Goal: Task Accomplishment & Management: Manage account settings

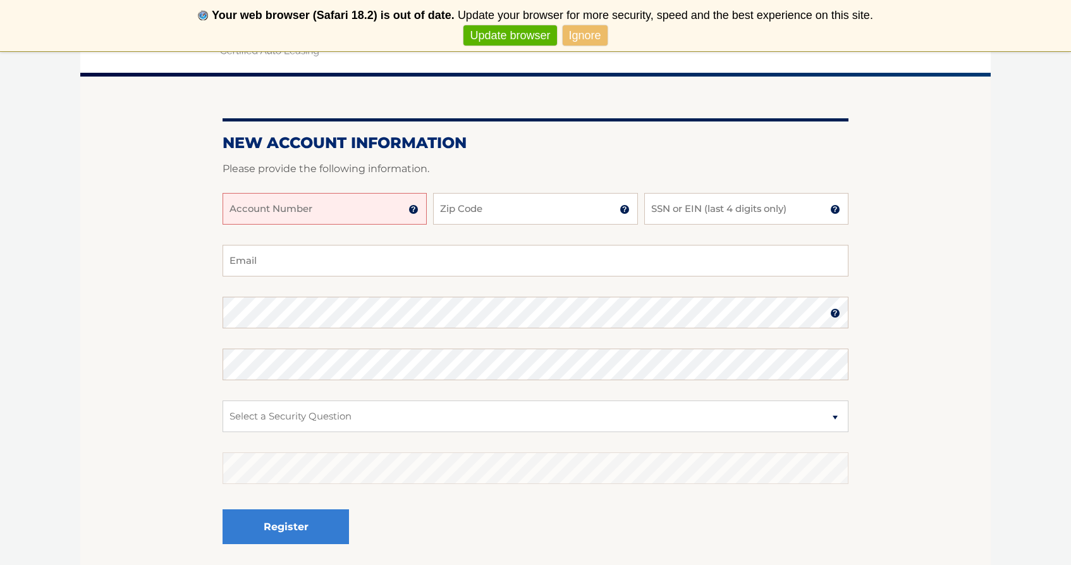
scroll to position [133, 0]
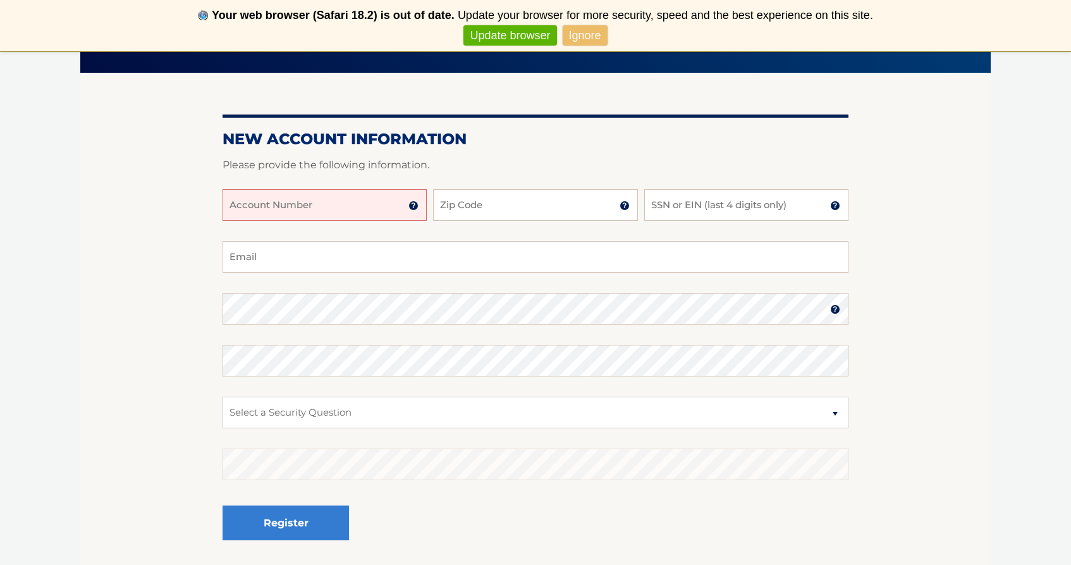
click at [316, 202] on input "Account Number" at bounding box center [325, 205] width 204 height 32
type input "44456013424"
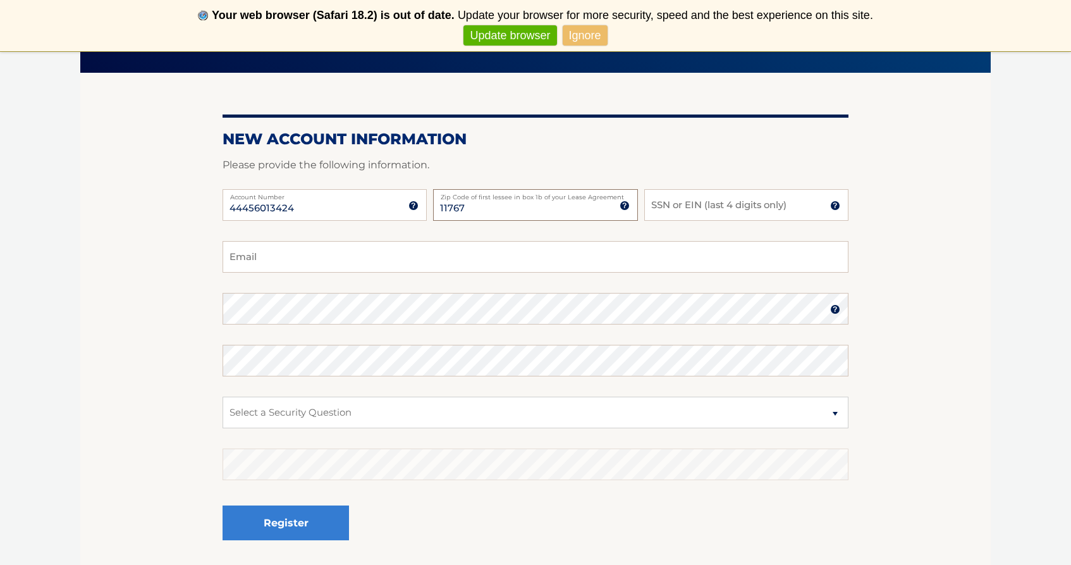
type input "11767"
type input "4"
type input "4774"
type input "mmpage7@gmail.com"
select select "2"
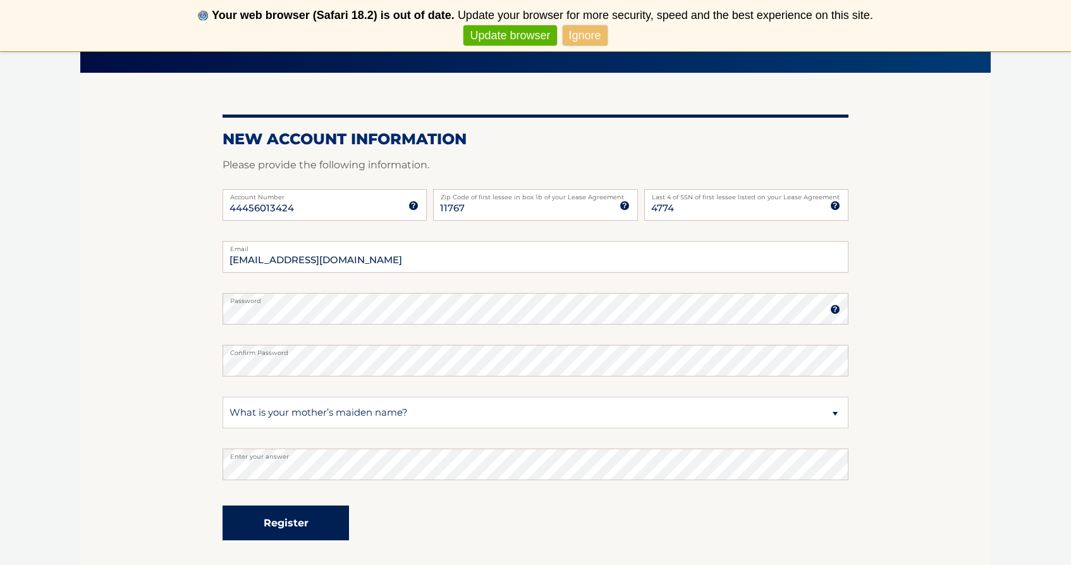
click at [298, 518] on button "Register" at bounding box center [286, 522] width 126 height 35
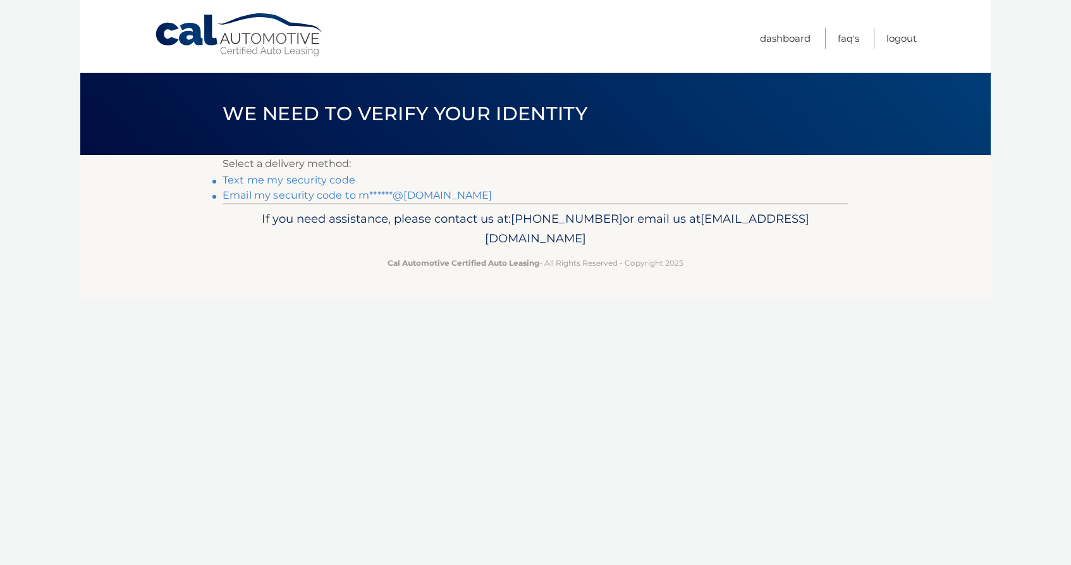
click at [330, 180] on link "Text me my security code" at bounding box center [289, 180] width 133 height 12
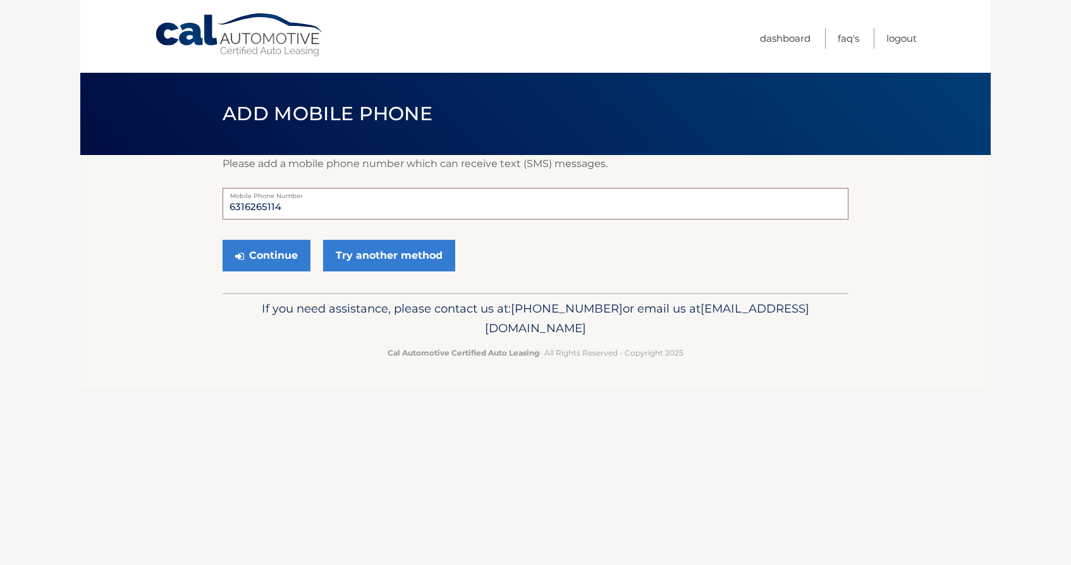
click at [305, 211] on input "6316265114" at bounding box center [536, 204] width 626 height 32
click at [269, 260] on button "Continue" at bounding box center [267, 256] width 88 height 32
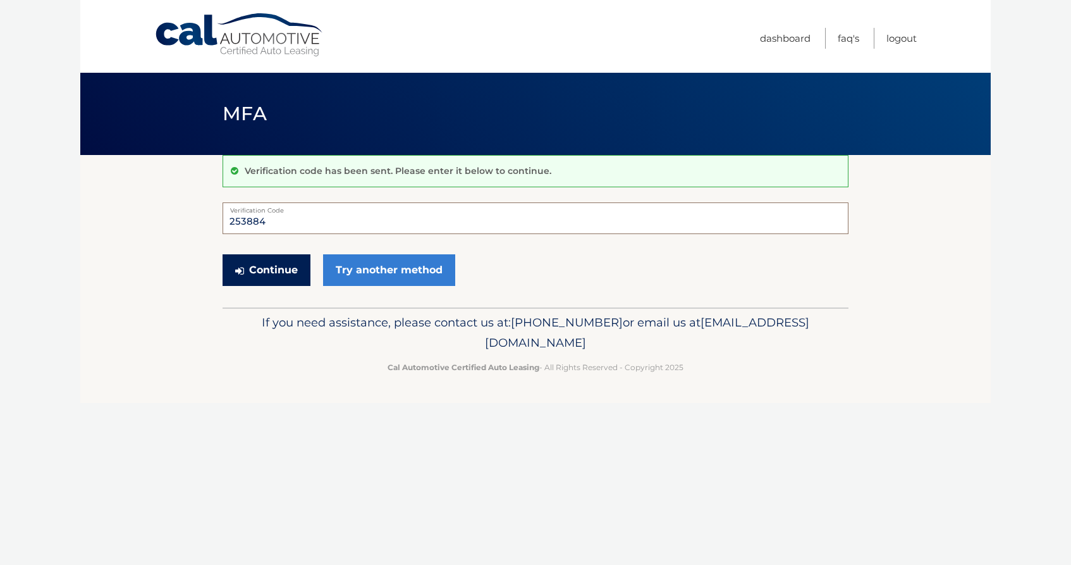
type input "253884"
click at [284, 266] on button "Continue" at bounding box center [267, 270] width 88 height 32
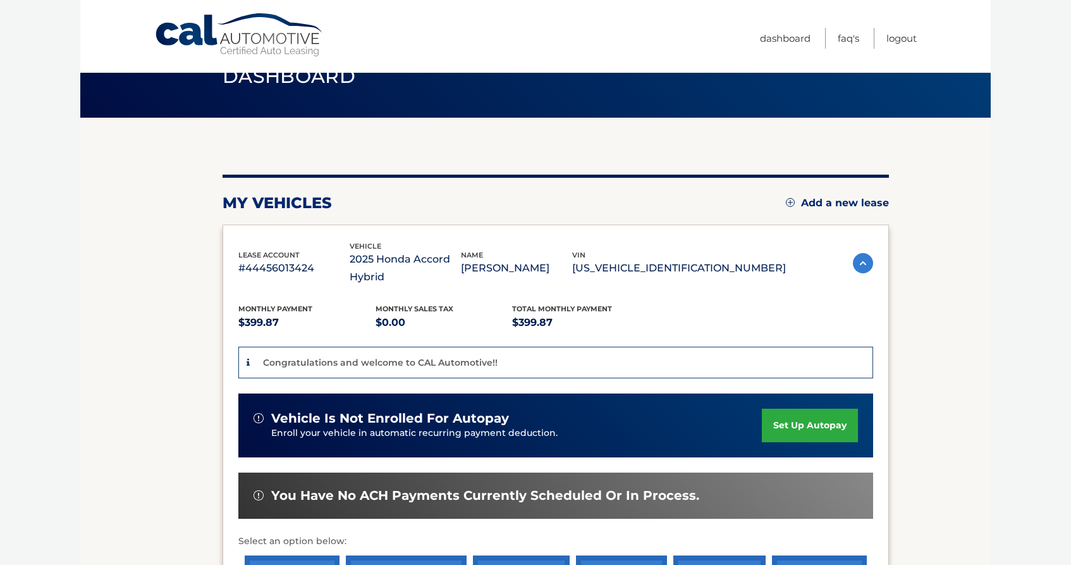
scroll to position [39, 0]
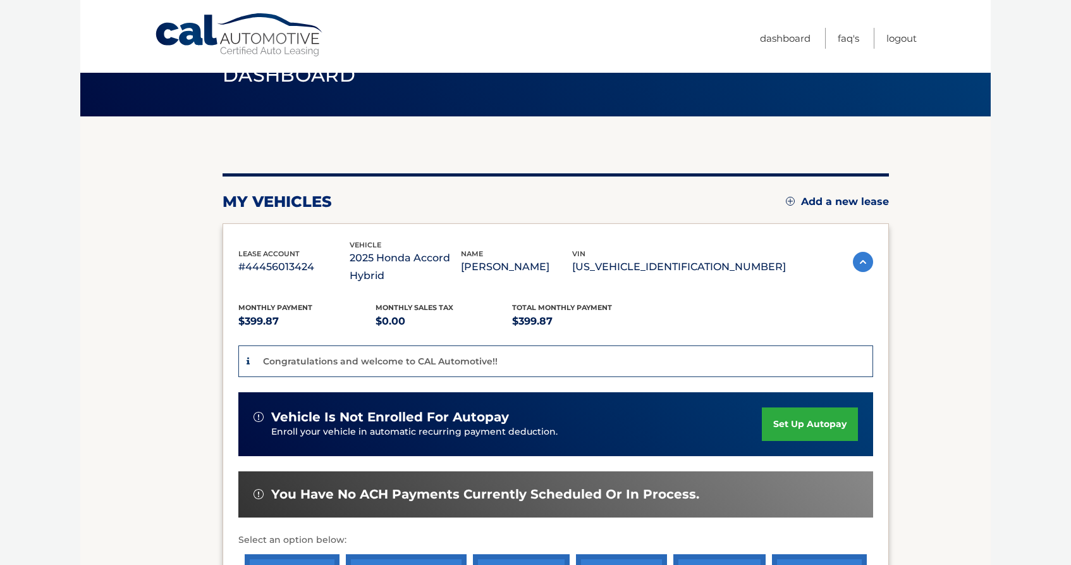
click at [825, 432] on link "set up autopay" at bounding box center [810, 424] width 96 height 34
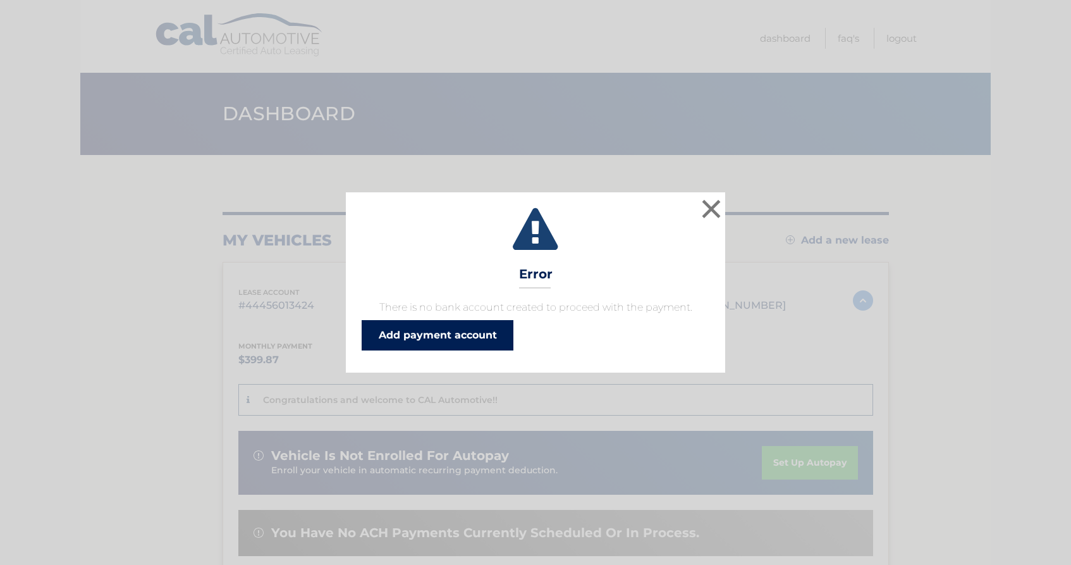
click at [501, 331] on link "Add payment account" at bounding box center [438, 335] width 152 height 30
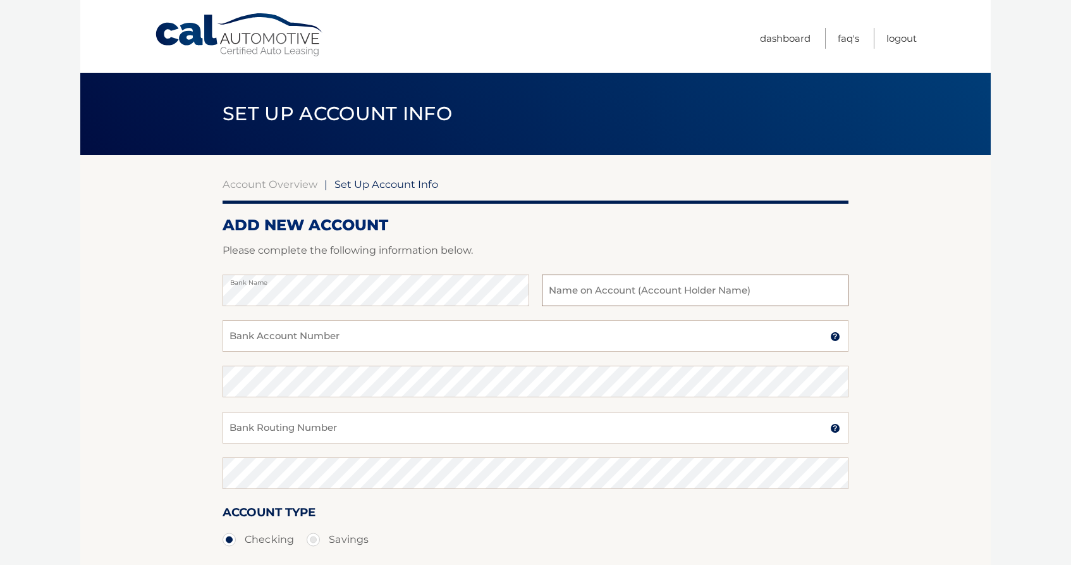
click at [646, 290] on input "text" at bounding box center [695, 290] width 307 height 32
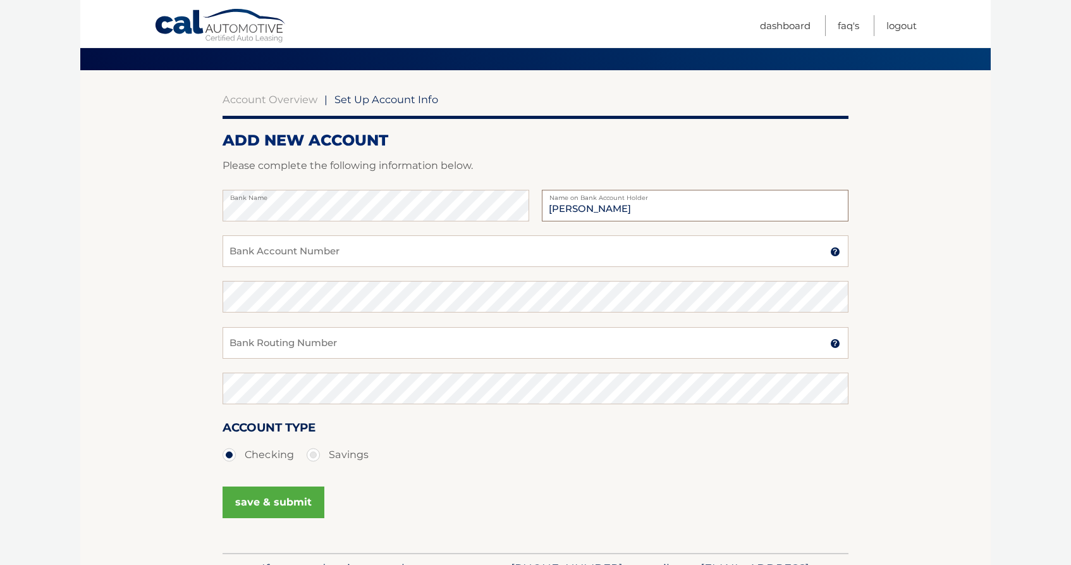
scroll to position [80, 0]
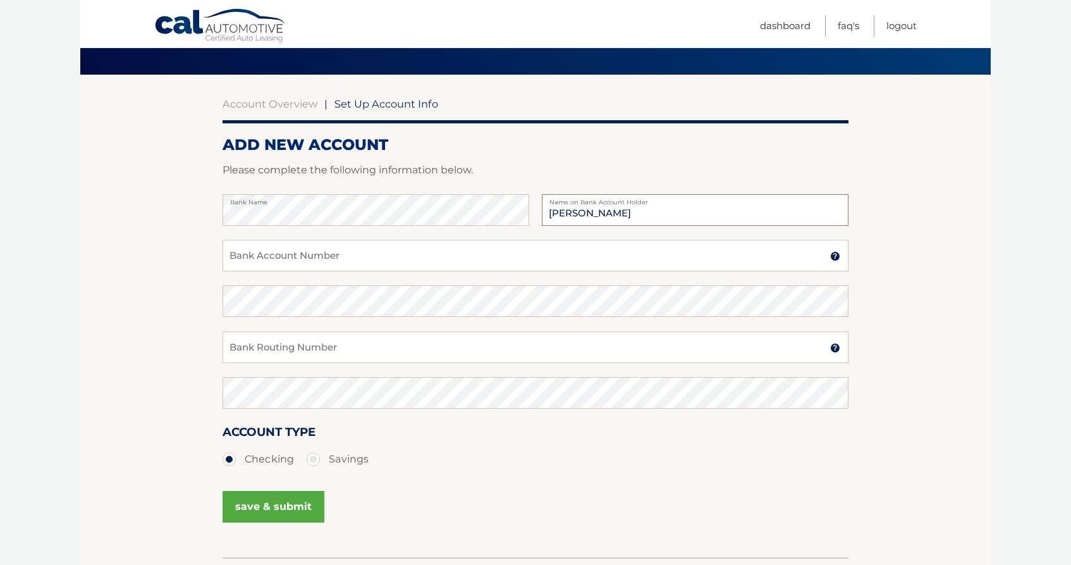
type input "Michelle Page"
click at [1057, 0] on body "Cal Automotive Menu Dashboard FAQ's Logout |" at bounding box center [535, 202] width 1071 height 565
click at [320, 269] on input "Bank Account Number" at bounding box center [536, 256] width 626 height 32
paste input "483046627129"
type input "483046627129"
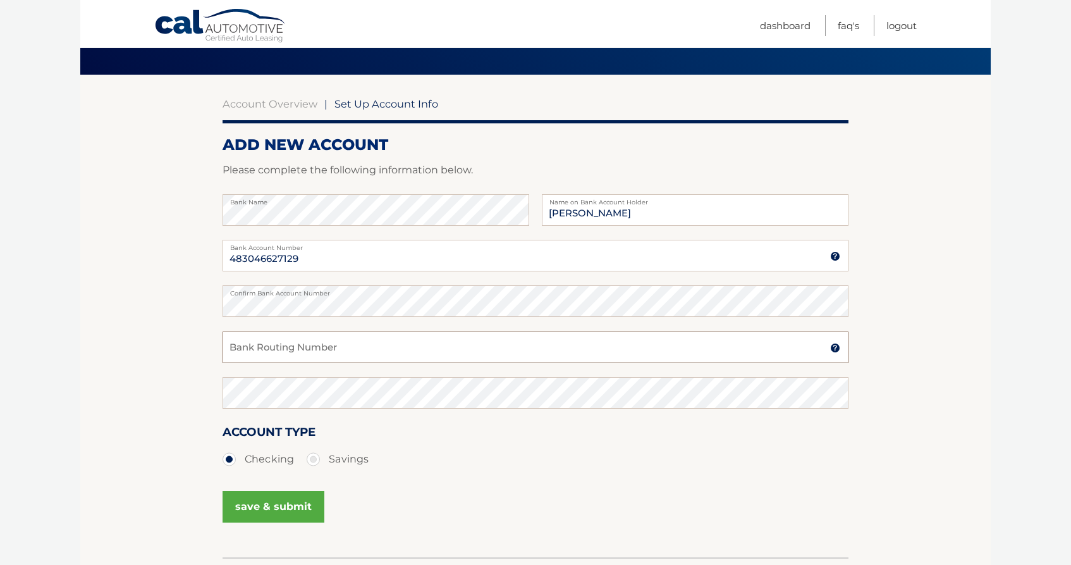
click at [319, 347] on input "Bank Routing Number" at bounding box center [536, 347] width 626 height 32
paste input "021000322"
type input "021000322"
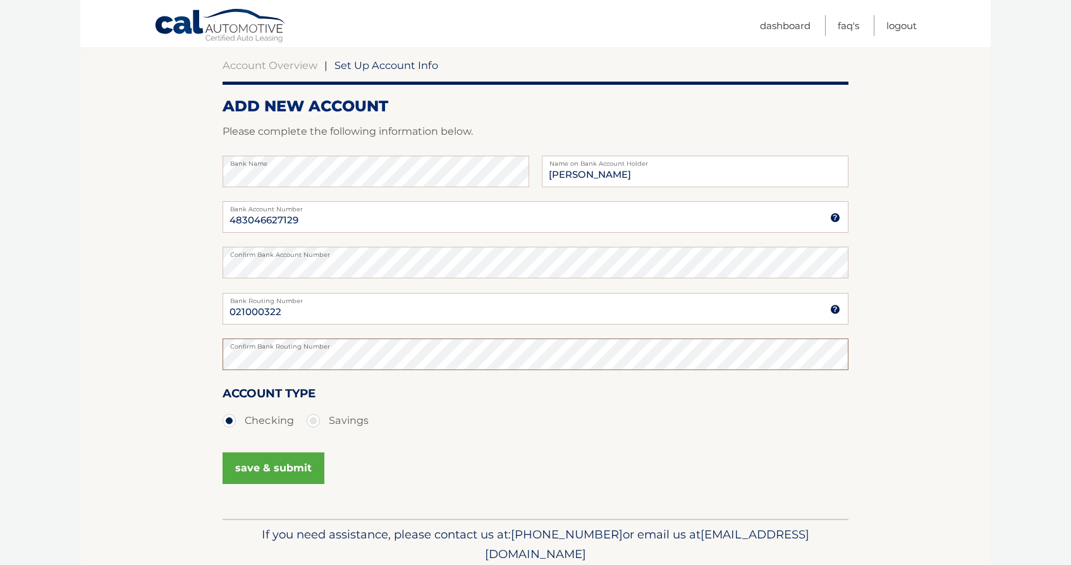
scroll to position [121, 0]
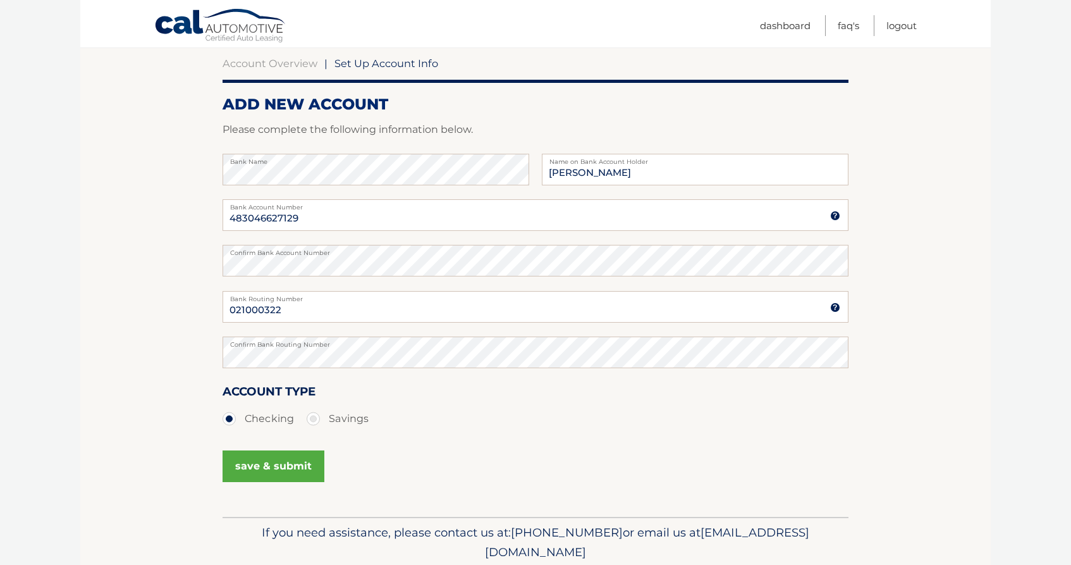
click at [282, 474] on button "save & submit" at bounding box center [274, 466] width 102 height 32
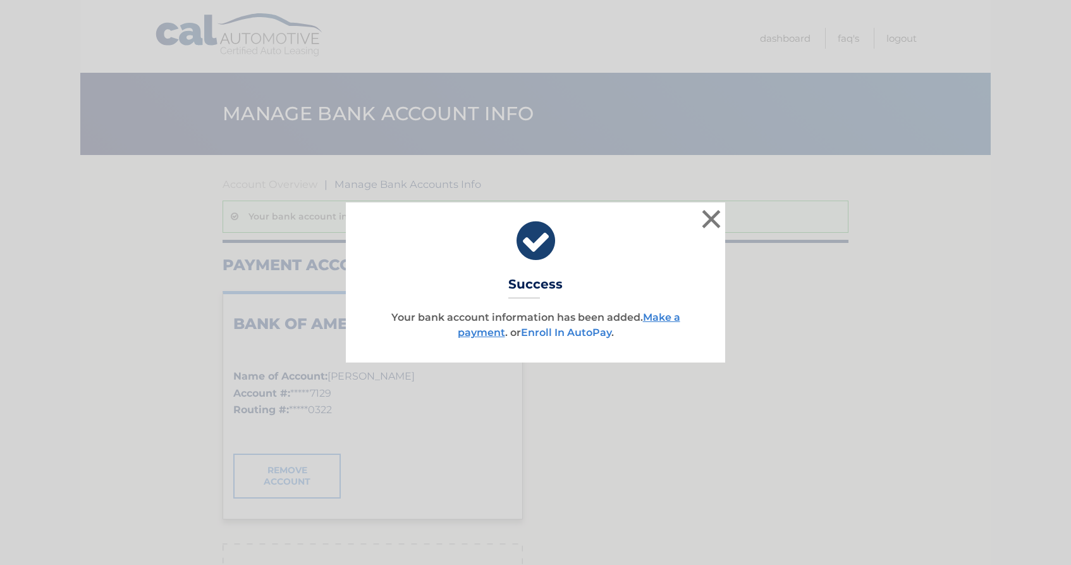
click at [588, 332] on link "Enroll In AutoPay" at bounding box center [566, 332] width 90 height 12
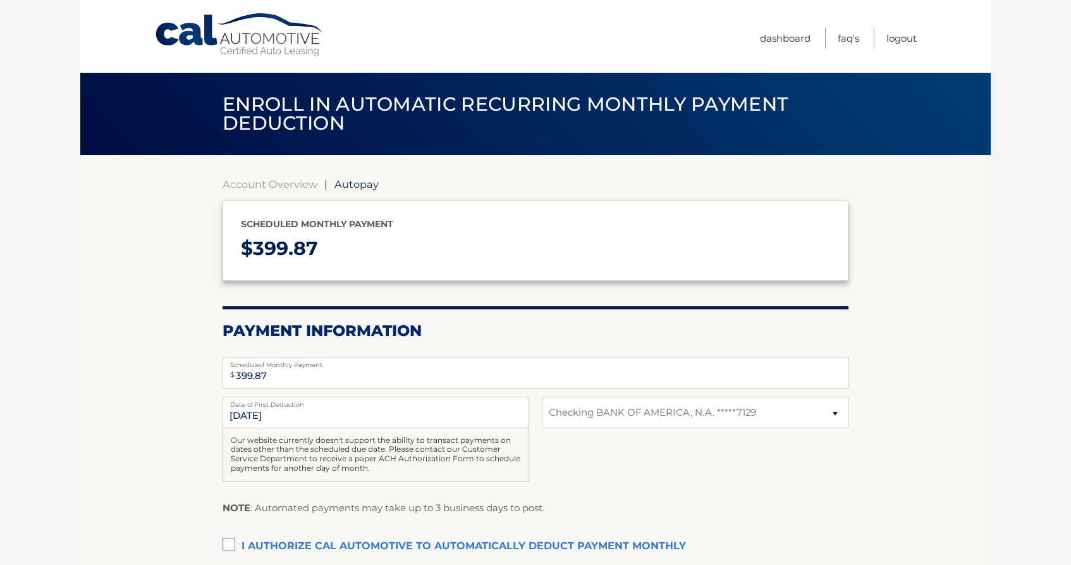
select select "NjAyYTgwNzYtYzMyOC00ODlmLWIzODktY2RkMWY0NGFlNjQz"
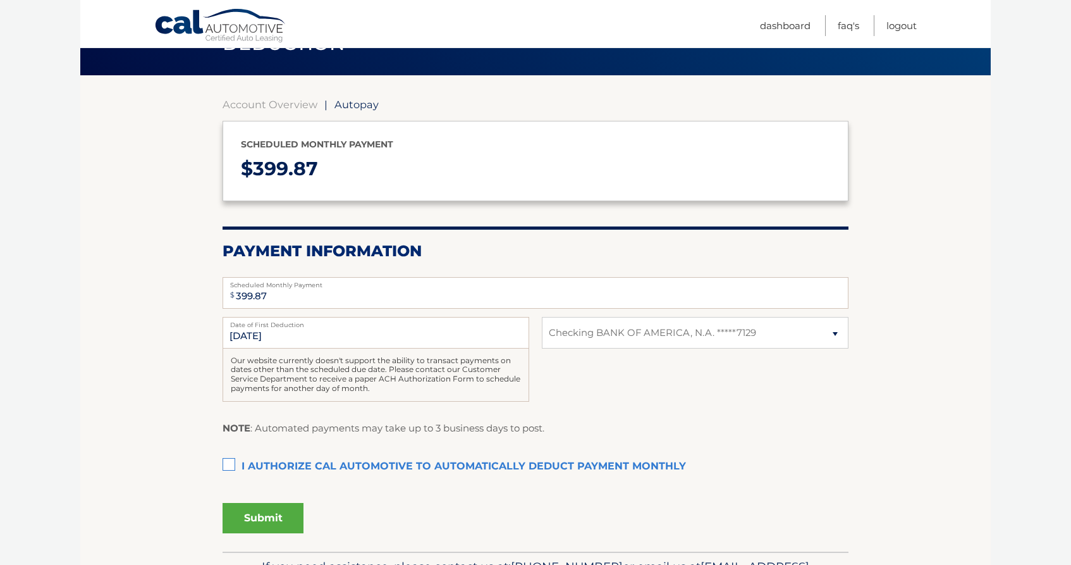
scroll to position [82, 0]
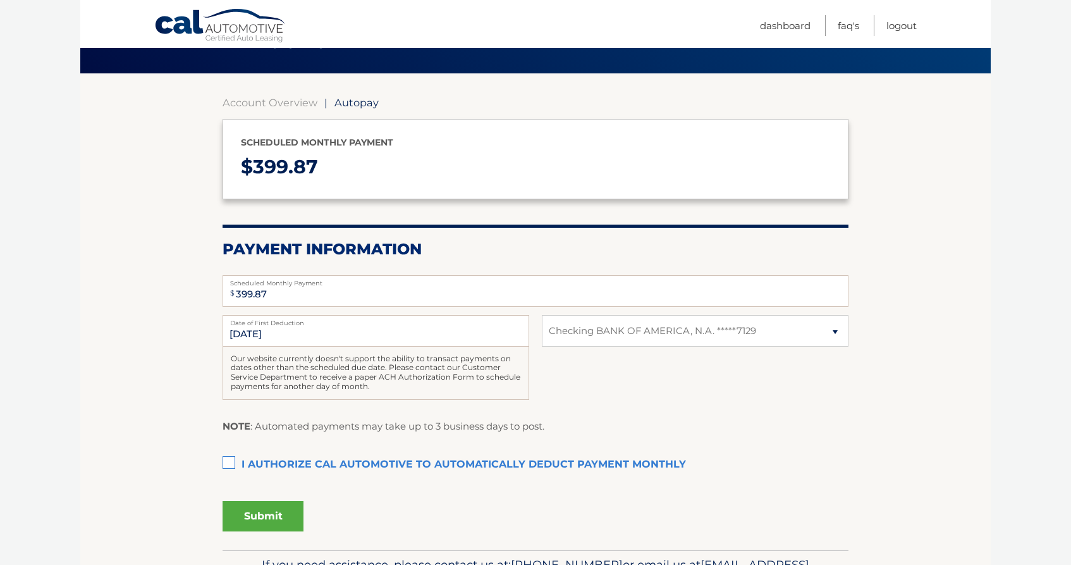
click at [228, 458] on label "I authorize cal automotive to automatically deduct payment monthly This checkbo…" at bounding box center [536, 464] width 626 height 25
click at [0, 0] on input "I authorize cal automotive to automatically deduct payment monthly This checkbo…" at bounding box center [0, 0] width 0 height 0
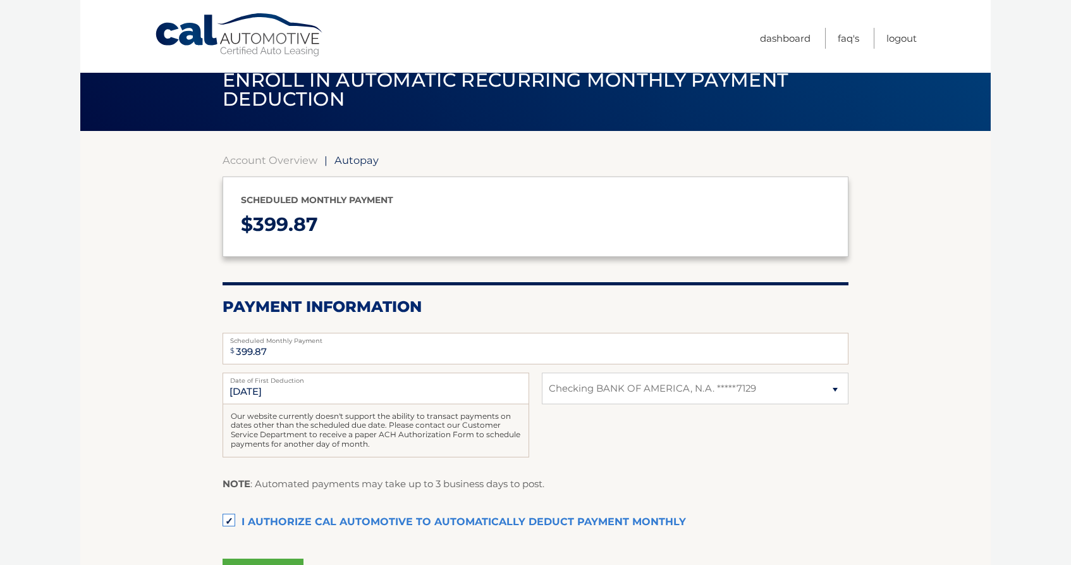
scroll to position [23, 0]
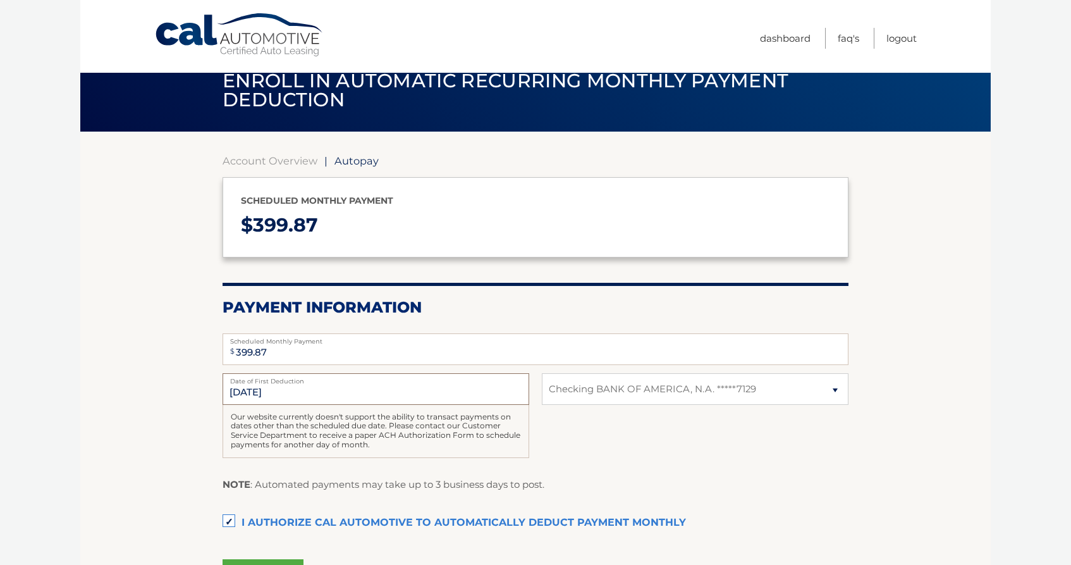
click at [394, 384] on input "10/1/2025" at bounding box center [376, 389] width 307 height 32
click at [329, 392] on input "10/1/2025" at bounding box center [376, 389] width 307 height 32
click at [246, 388] on input "10/1/2025" at bounding box center [376, 389] width 307 height 32
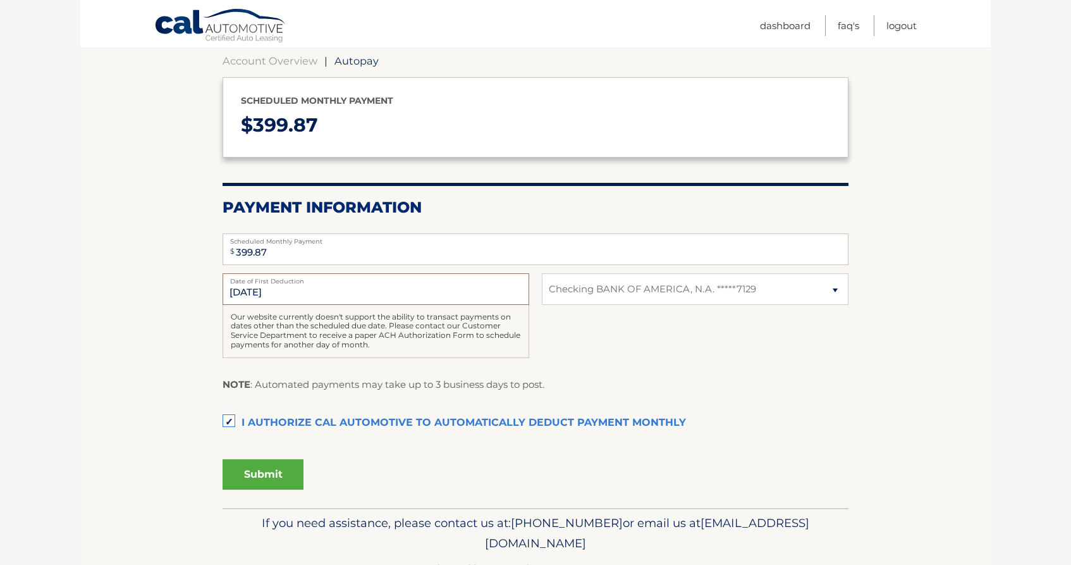
scroll to position [125, 0]
click at [265, 474] on button "Submit" at bounding box center [263, 473] width 81 height 30
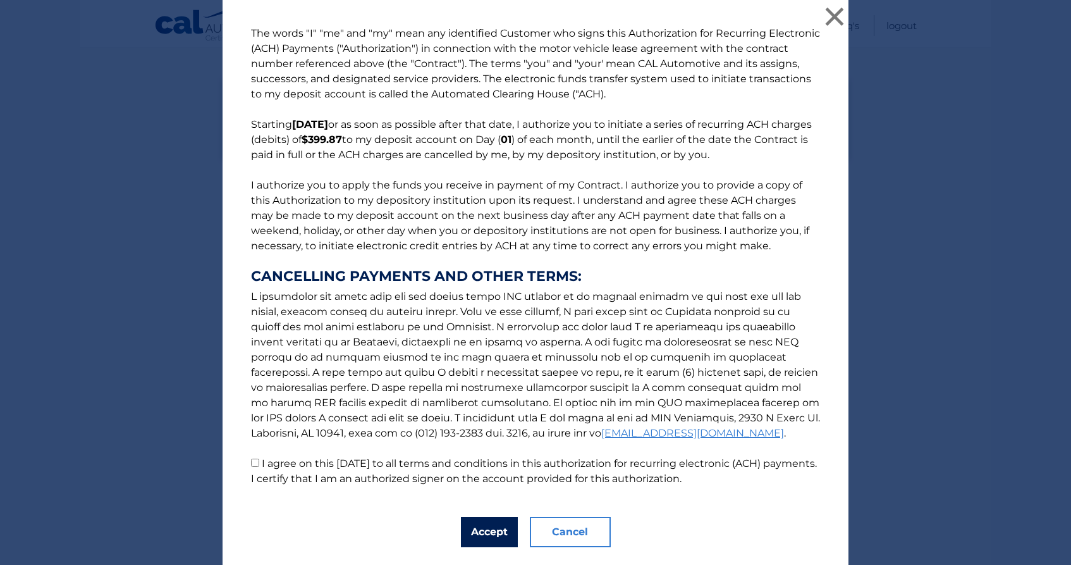
click at [492, 523] on button "Accept" at bounding box center [489, 532] width 57 height 30
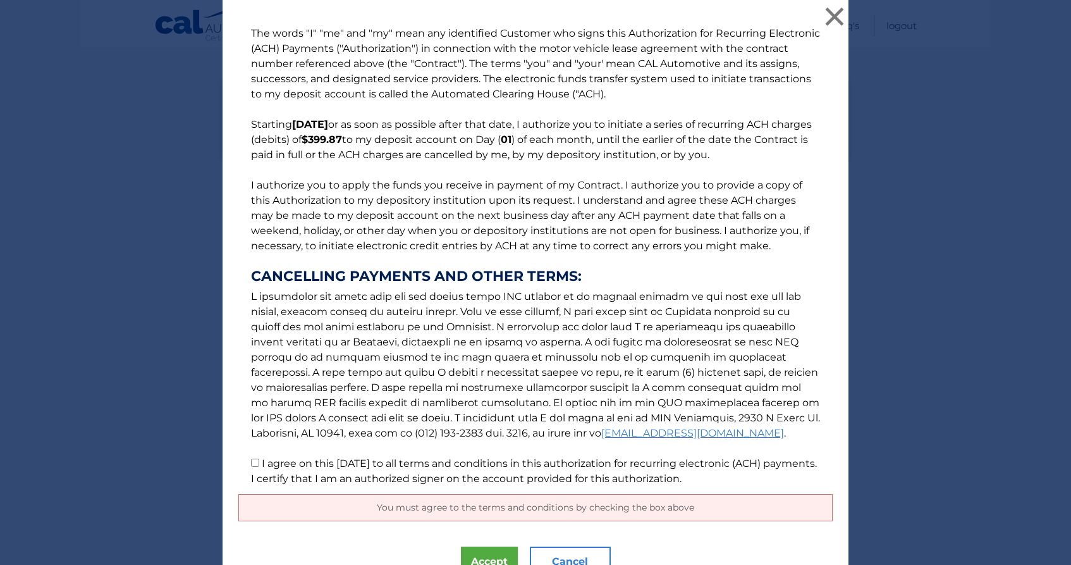
scroll to position [0, 0]
click at [255, 465] on input "I agree on this 09/21/2025 to all terms and conditions in this authorization fo…" at bounding box center [255, 462] width 8 height 8
checkbox input "true"
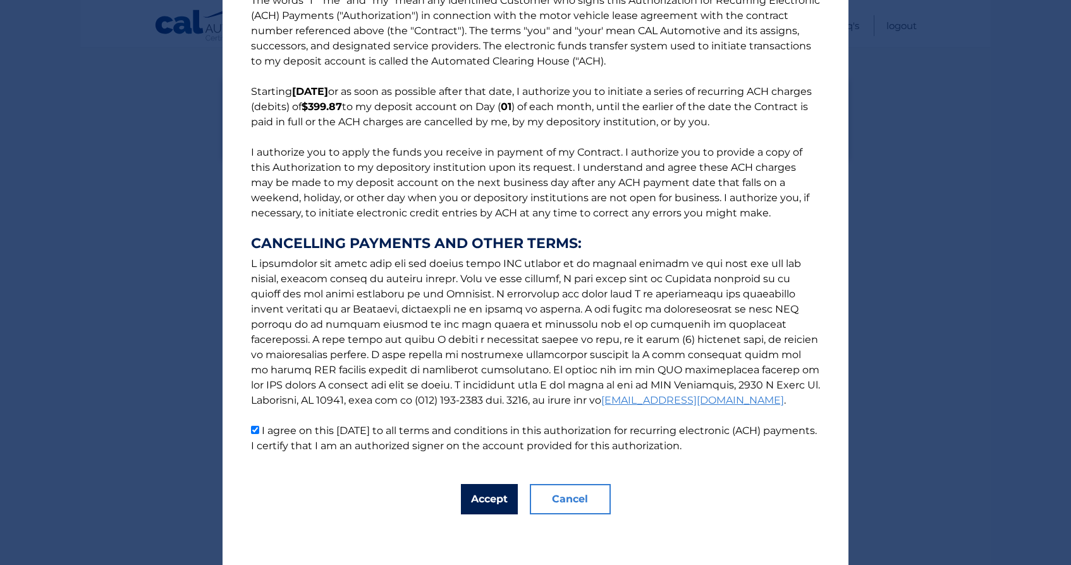
scroll to position [33, 0]
click at [496, 495] on button "Accept" at bounding box center [489, 499] width 57 height 30
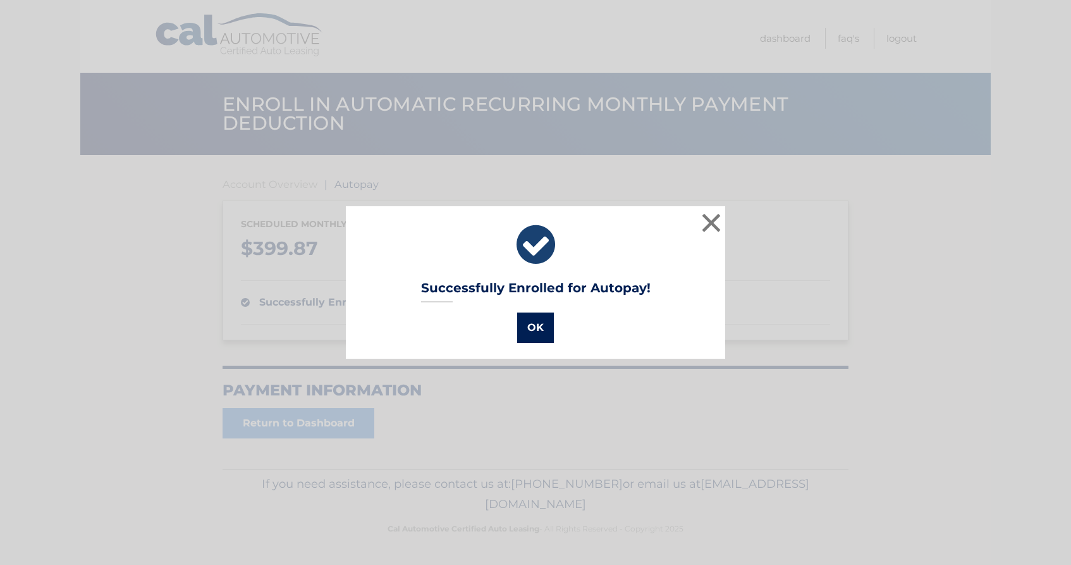
click at [537, 334] on button "OK" at bounding box center [535, 327] width 37 height 30
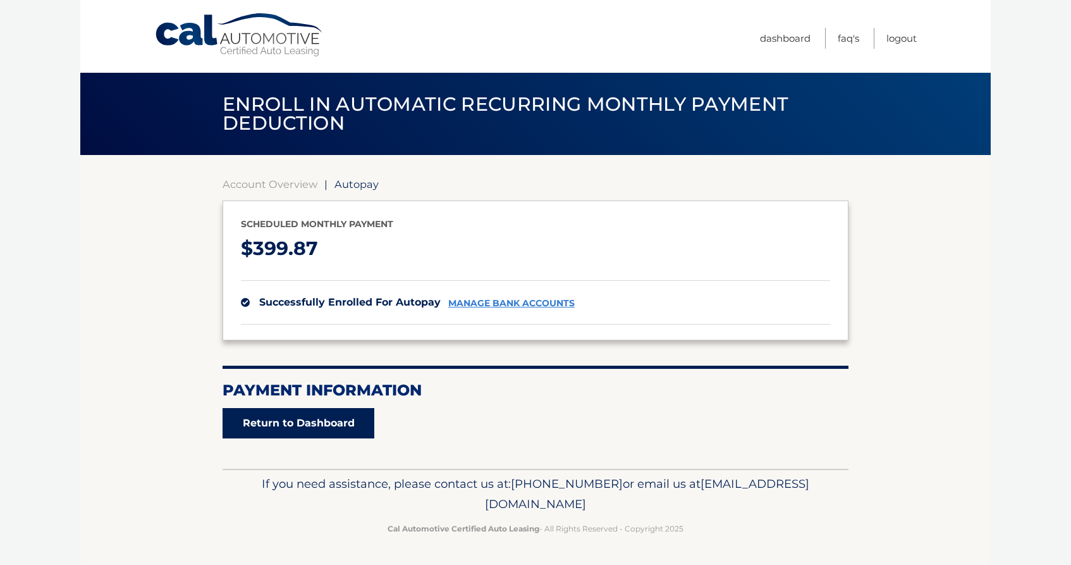
click at [339, 431] on link "Return to Dashboard" at bounding box center [299, 423] width 152 height 30
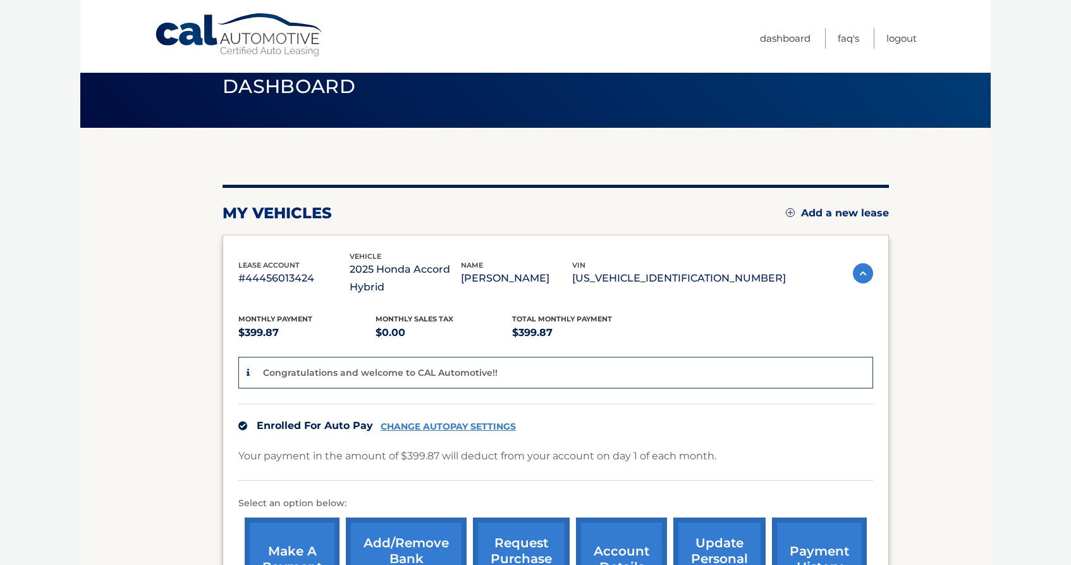
scroll to position [27, 0]
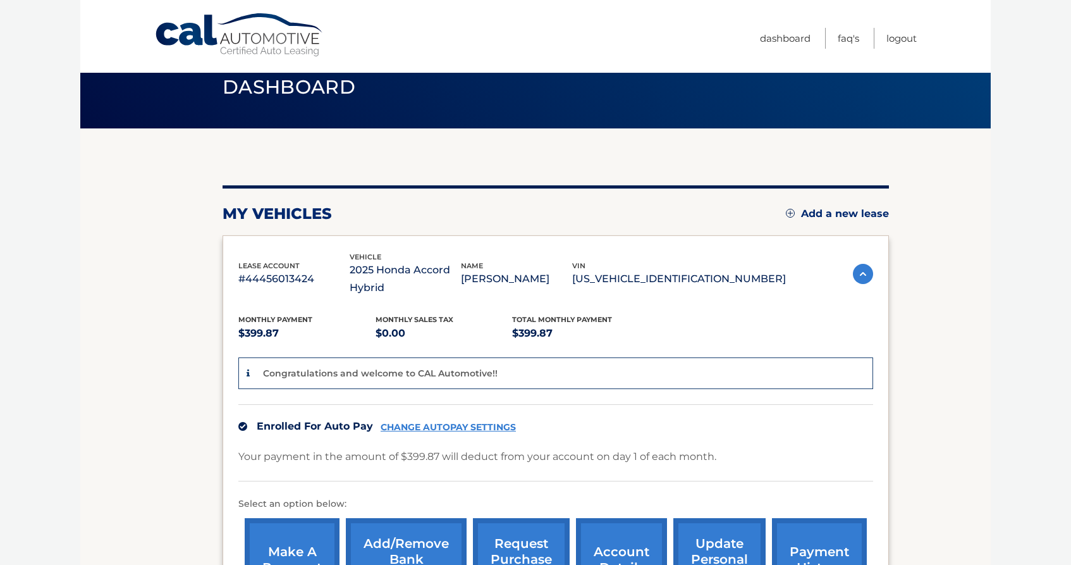
click at [251, 40] on link "Cal Automotive" at bounding box center [239, 35] width 171 height 45
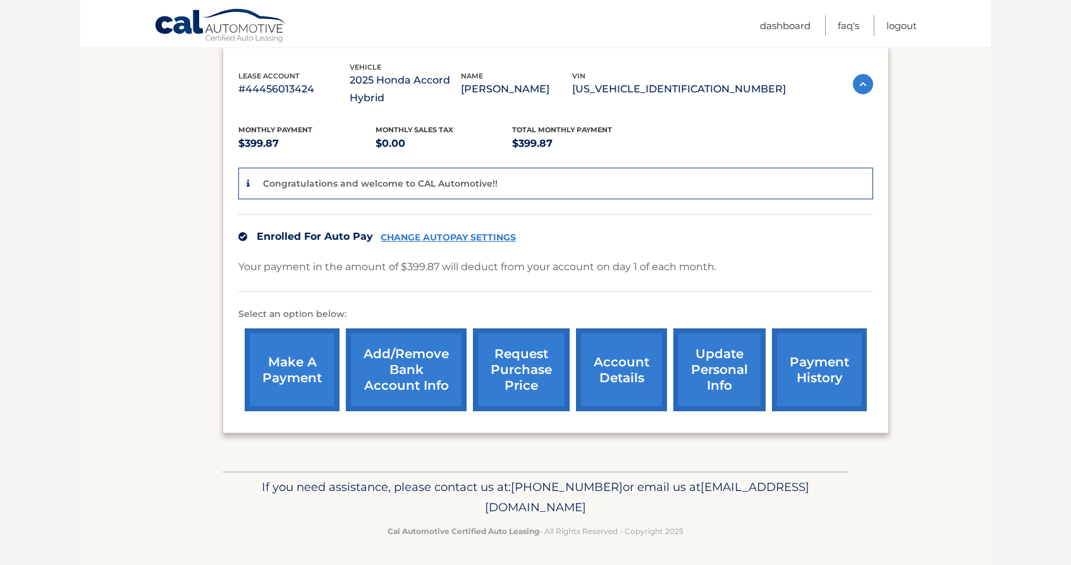
scroll to position [216, 0]
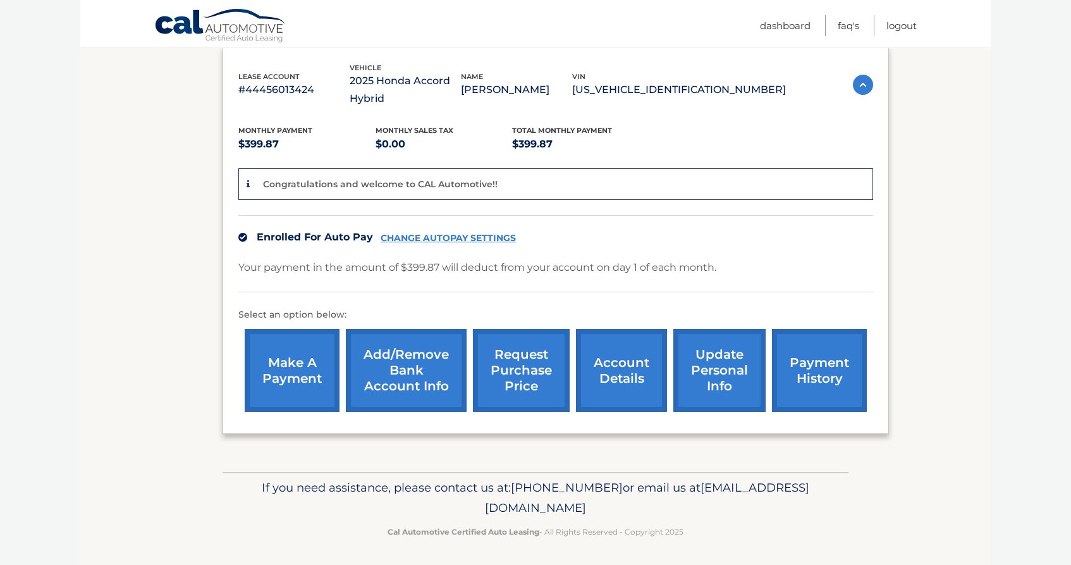
click at [635, 361] on link "account details" at bounding box center [621, 370] width 91 height 83
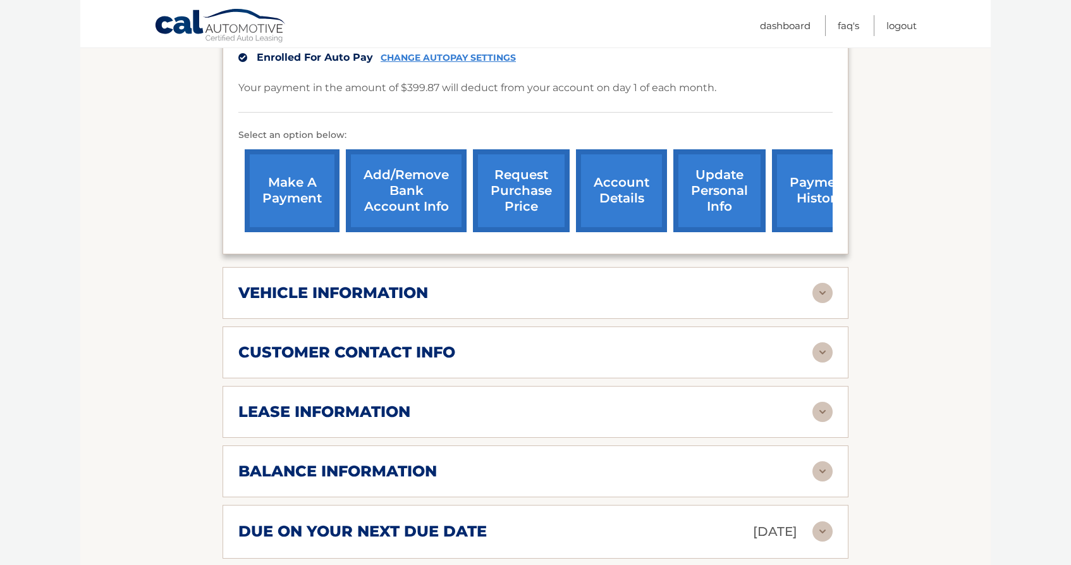
scroll to position [367, 0]
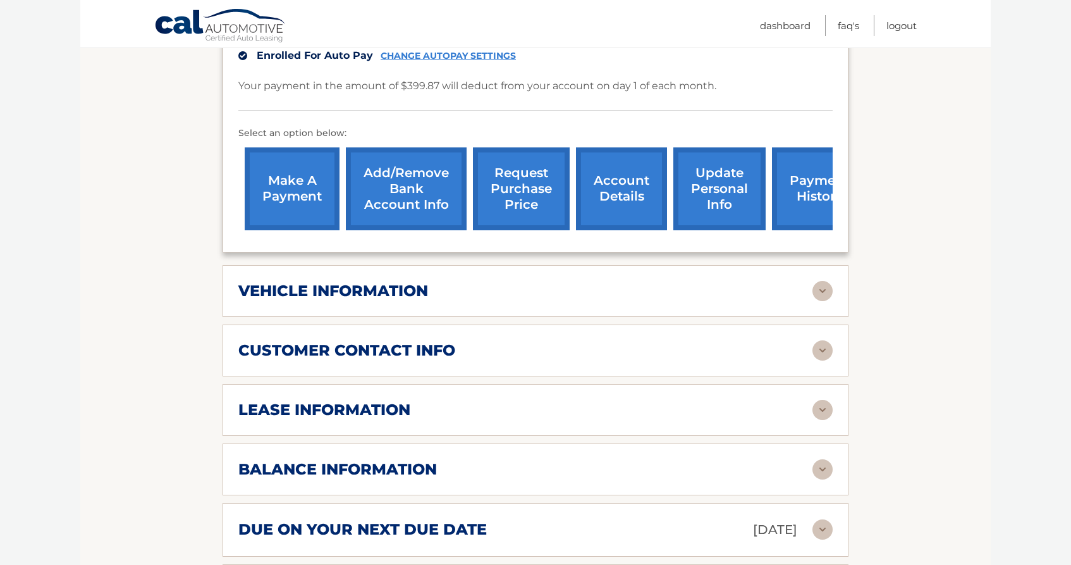
click at [602, 423] on div "lease information Contract Start Date Aug 30, 2025 Term 39 Maturity Date Nov 30…" at bounding box center [536, 410] width 626 height 52
click at [580, 404] on div "lease information" at bounding box center [525, 409] width 574 height 19
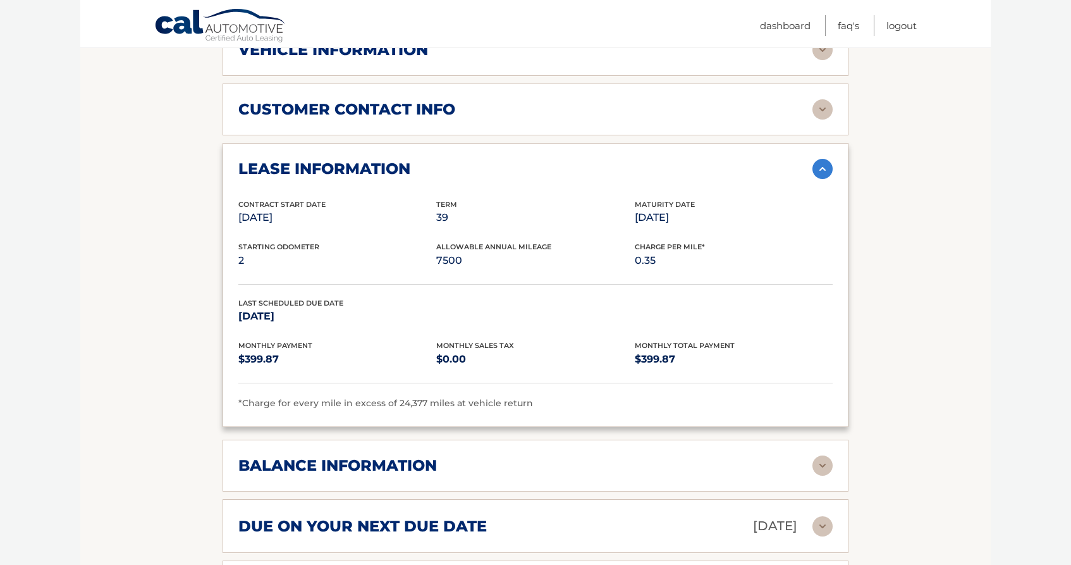
scroll to position [647, 0]
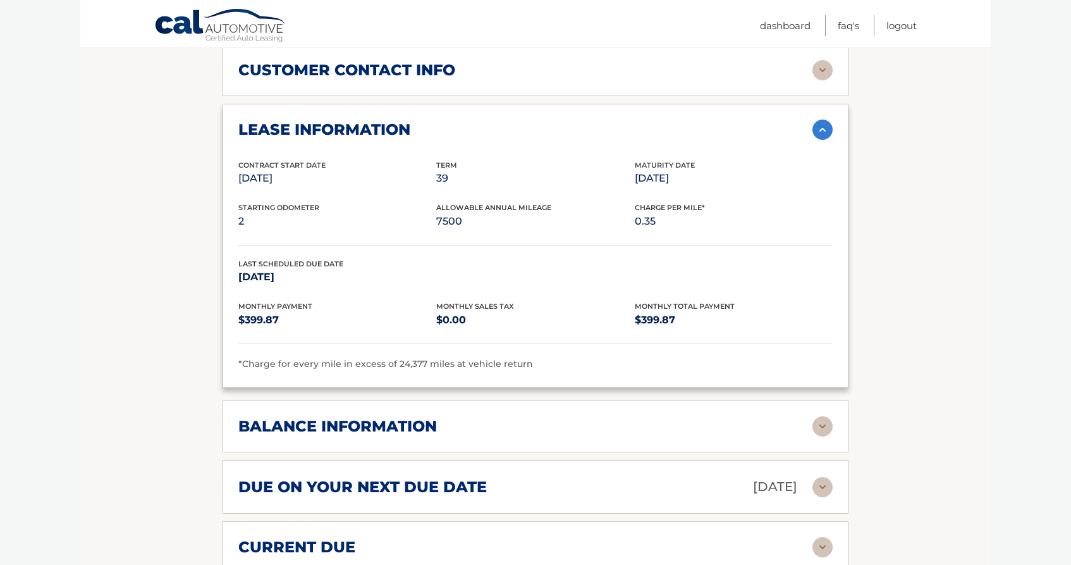
click at [353, 421] on h2 "balance information" at bounding box center [337, 426] width 199 height 19
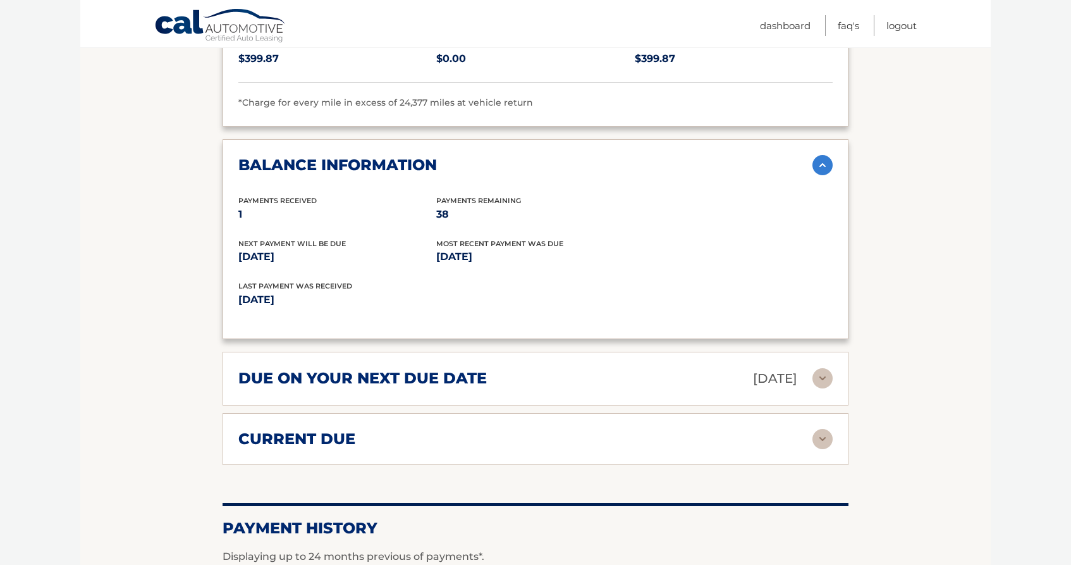
scroll to position [910, 0]
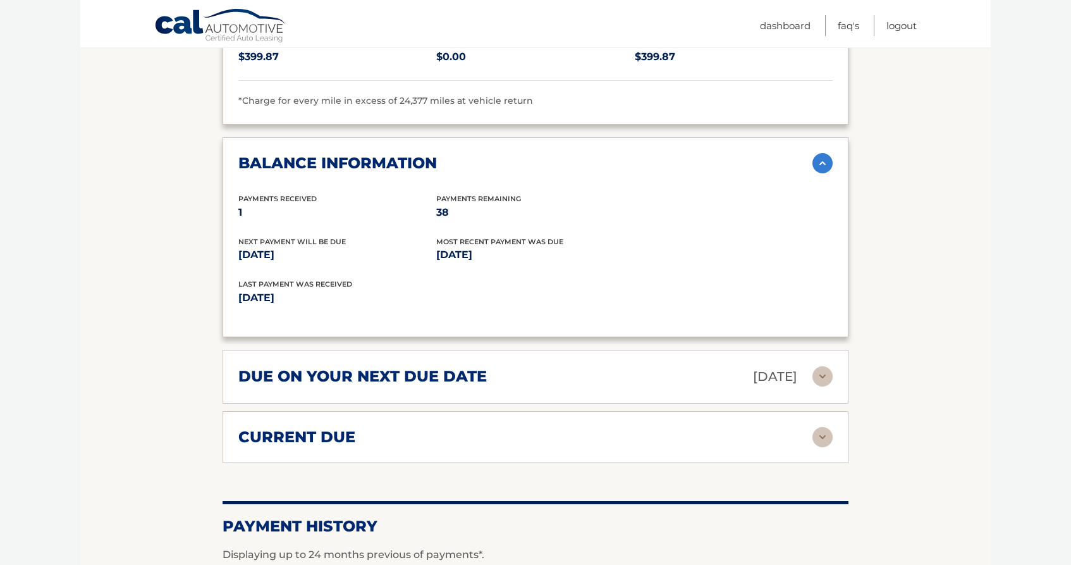
click at [364, 374] on h2 "due on your next due date" at bounding box center [362, 376] width 248 height 19
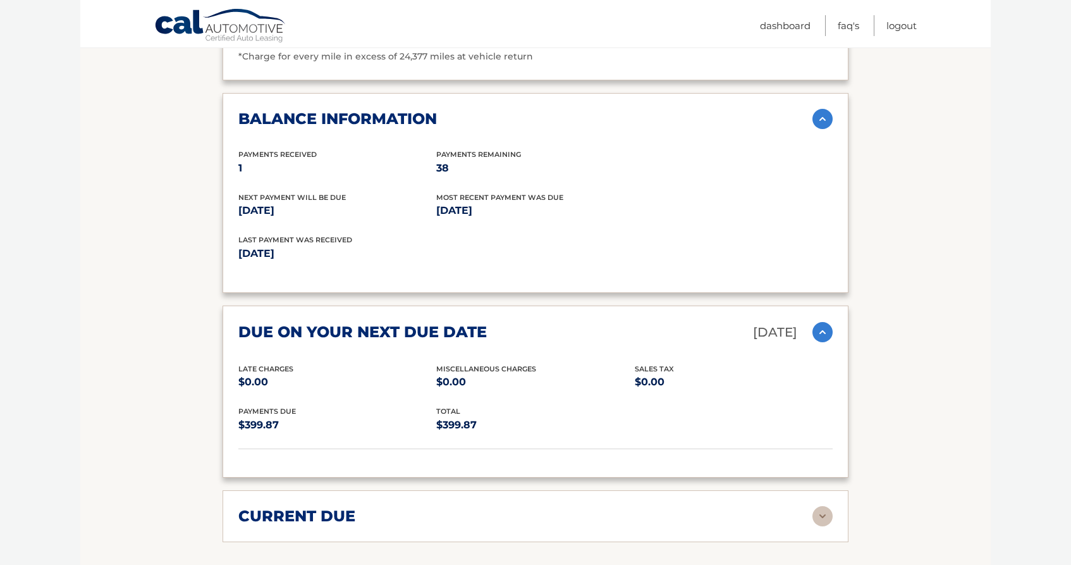
scroll to position [986, 0]
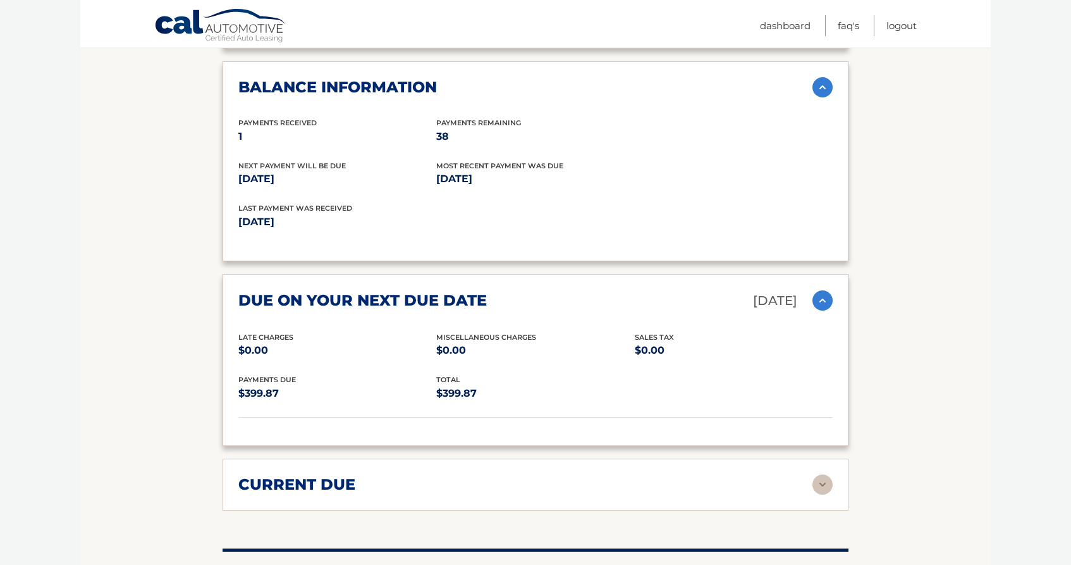
click at [338, 480] on h2 "current due" at bounding box center [296, 484] width 117 height 19
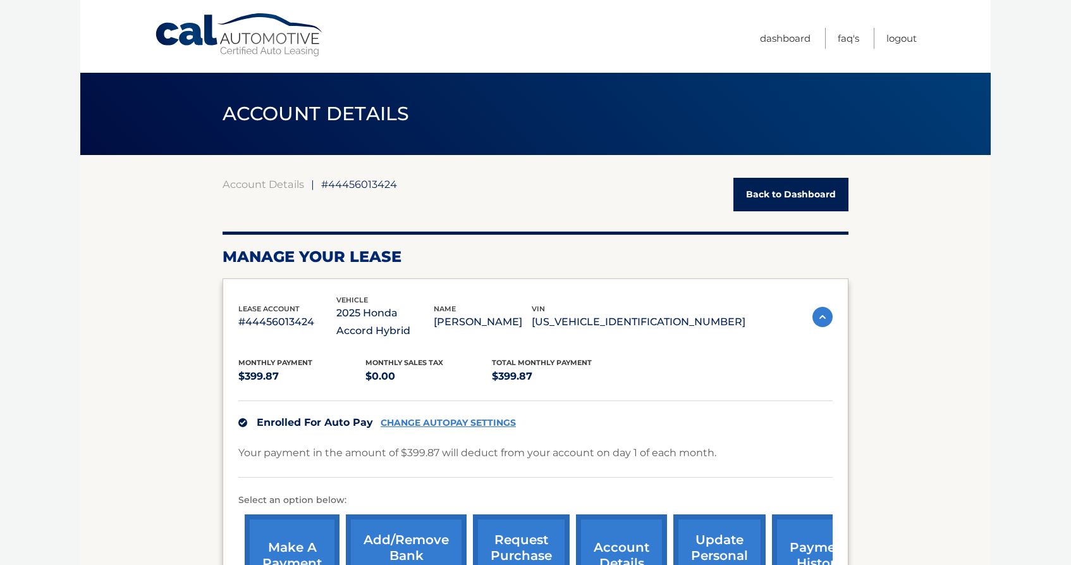
scroll to position [0, 0]
click at [847, 34] on link "FAQ's" at bounding box center [848, 38] width 21 height 21
